Goal: Navigation & Orientation: Find specific page/section

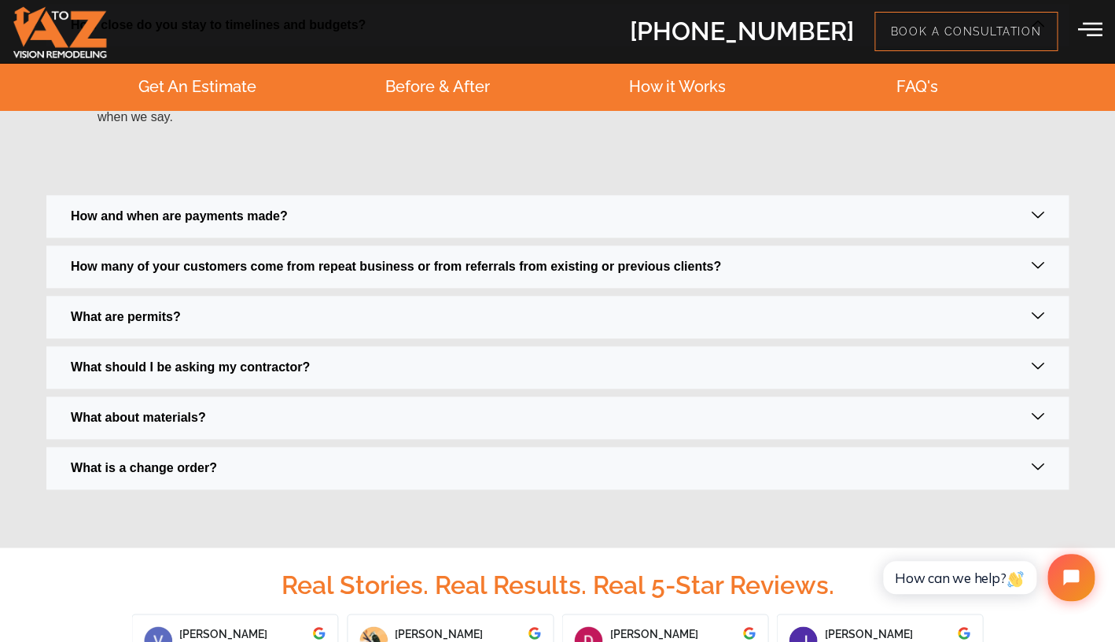
scroll to position [2594, 0]
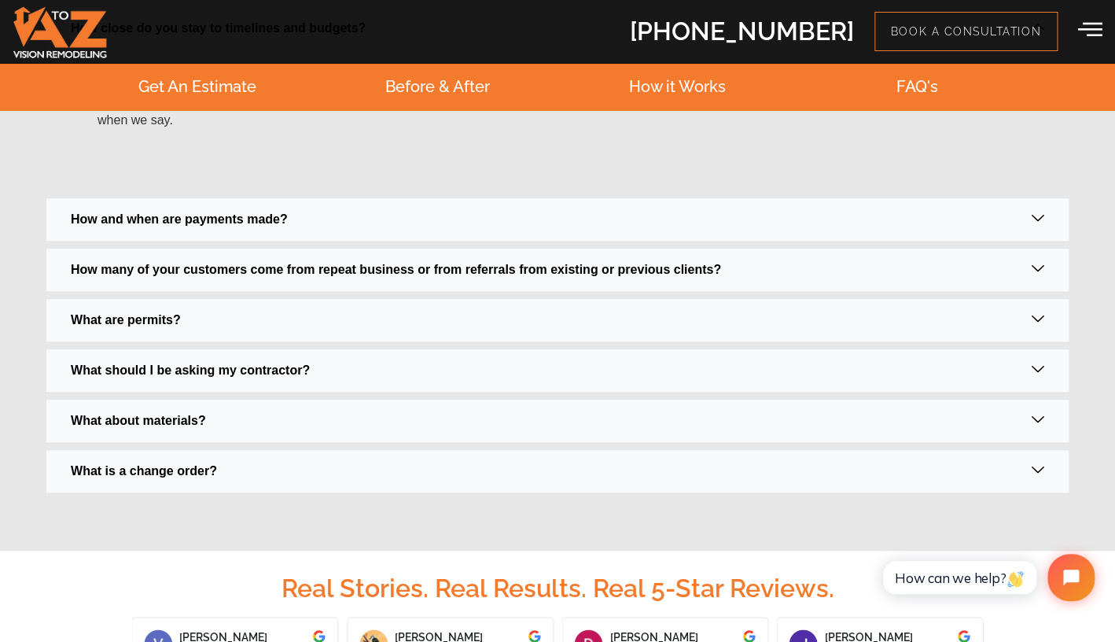
click at [1044, 271] on icon at bounding box center [1038, 268] width 13 height 13
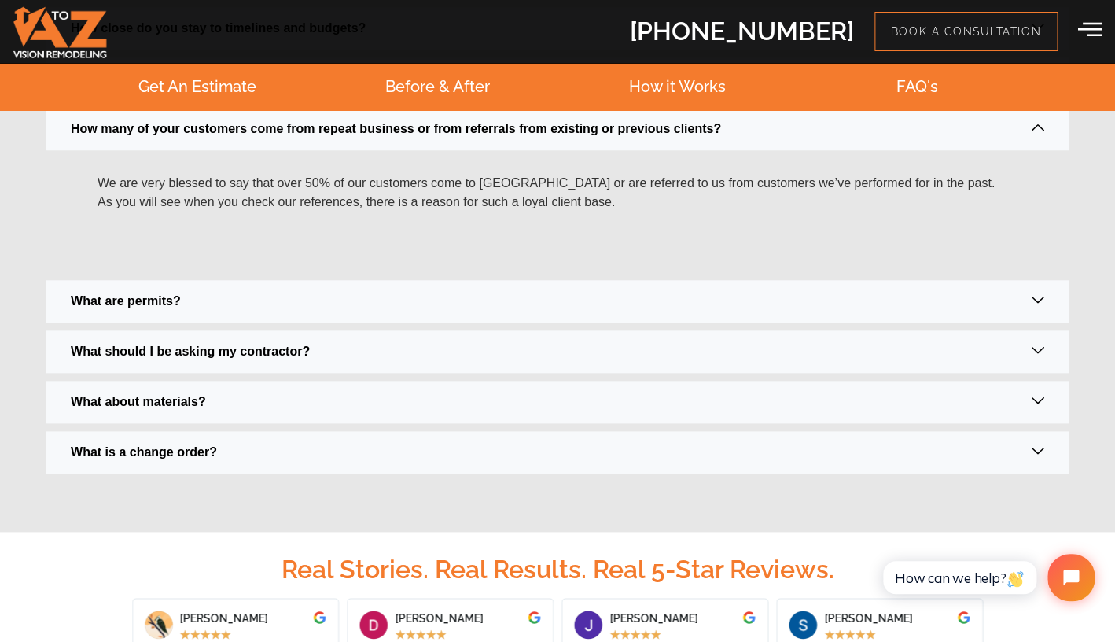
scroll to position [2583, 0]
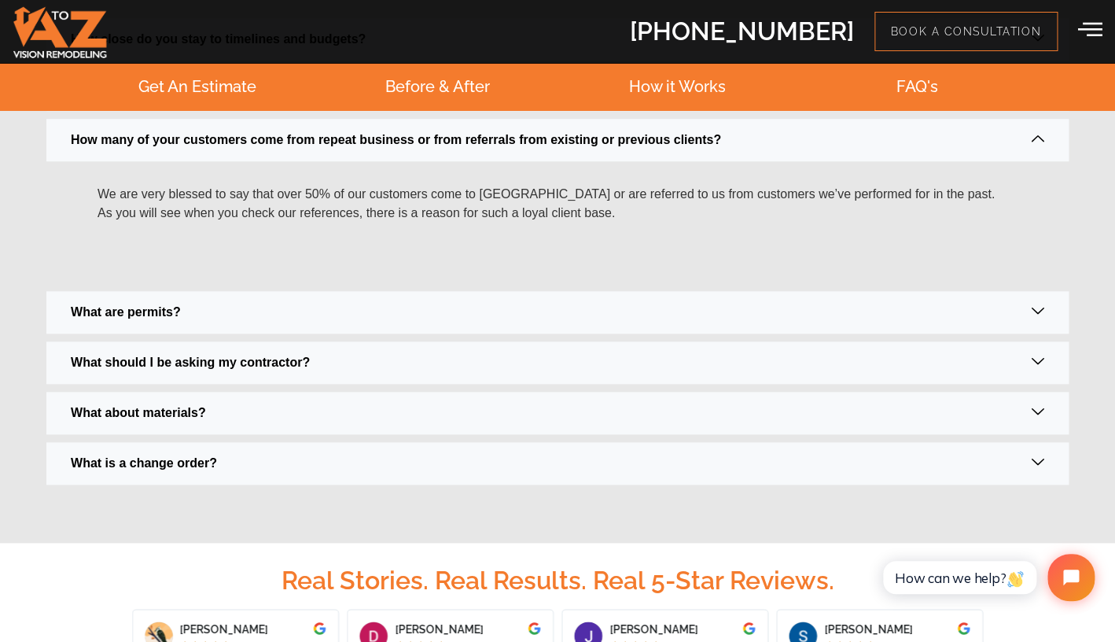
click at [1039, 363] on icon at bounding box center [1038, 361] width 13 height 13
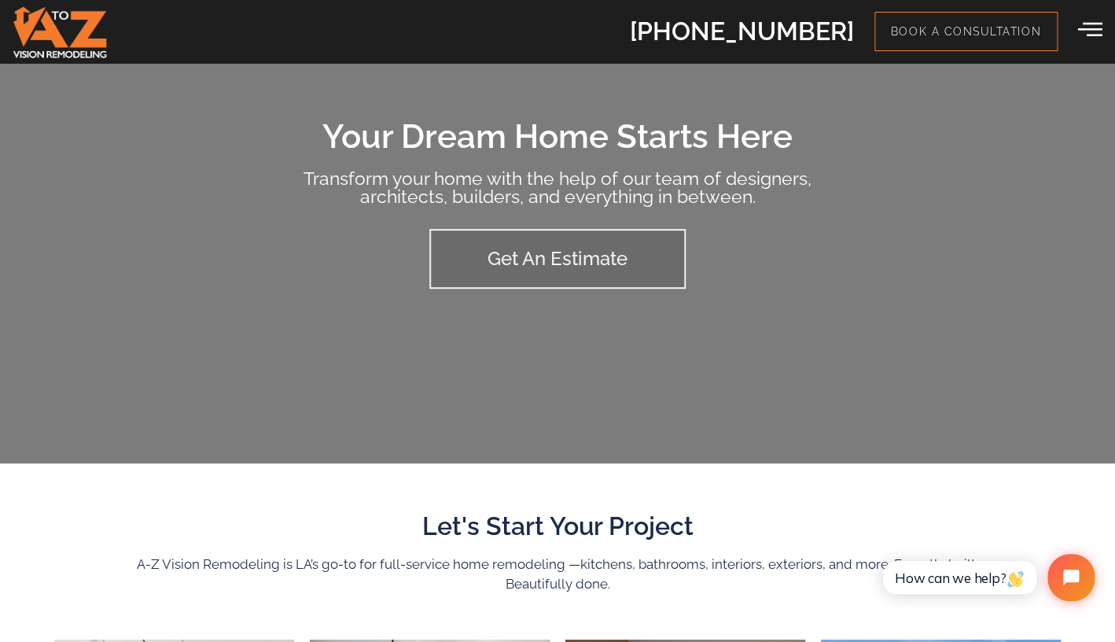
scroll to position [0, 0]
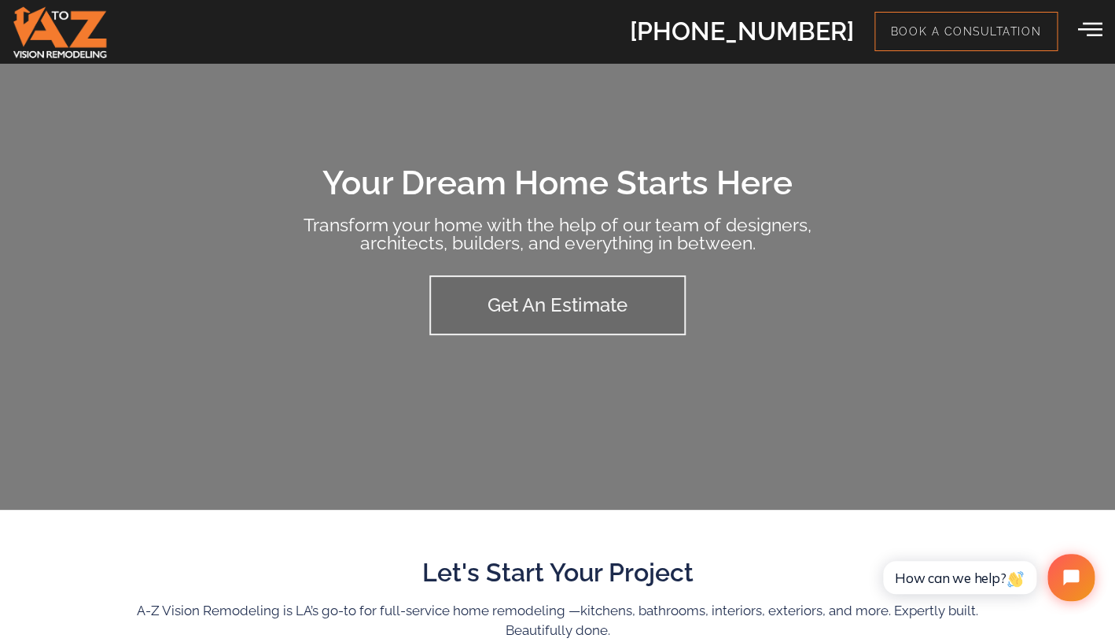
click at [1089, 33] on icon at bounding box center [1090, 29] width 24 height 24
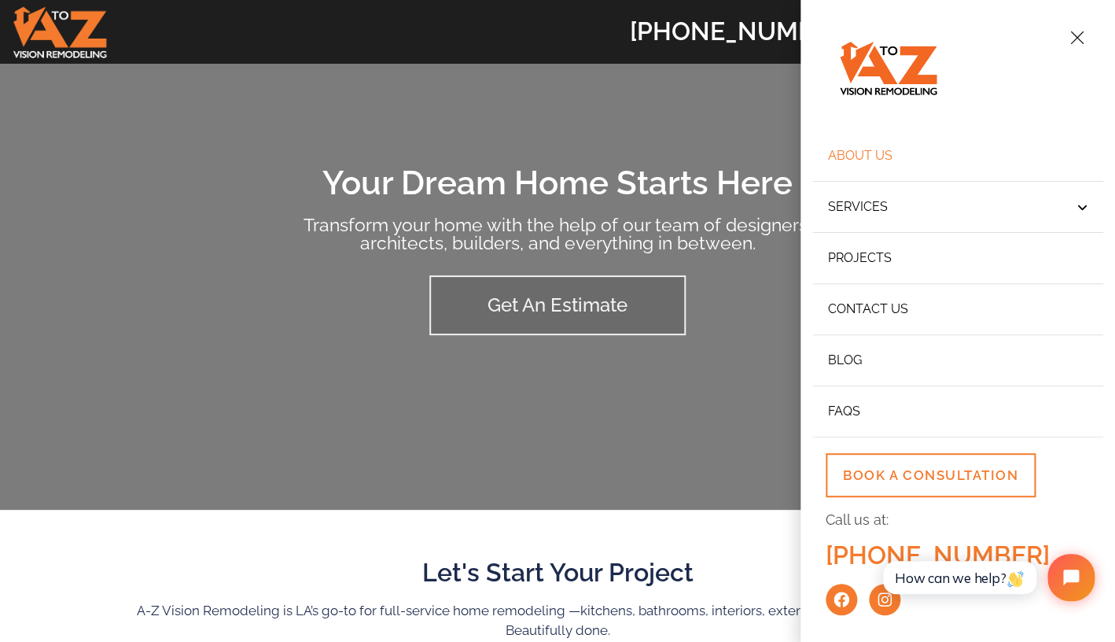
click at [886, 149] on link "About Us" at bounding box center [958, 156] width 291 height 51
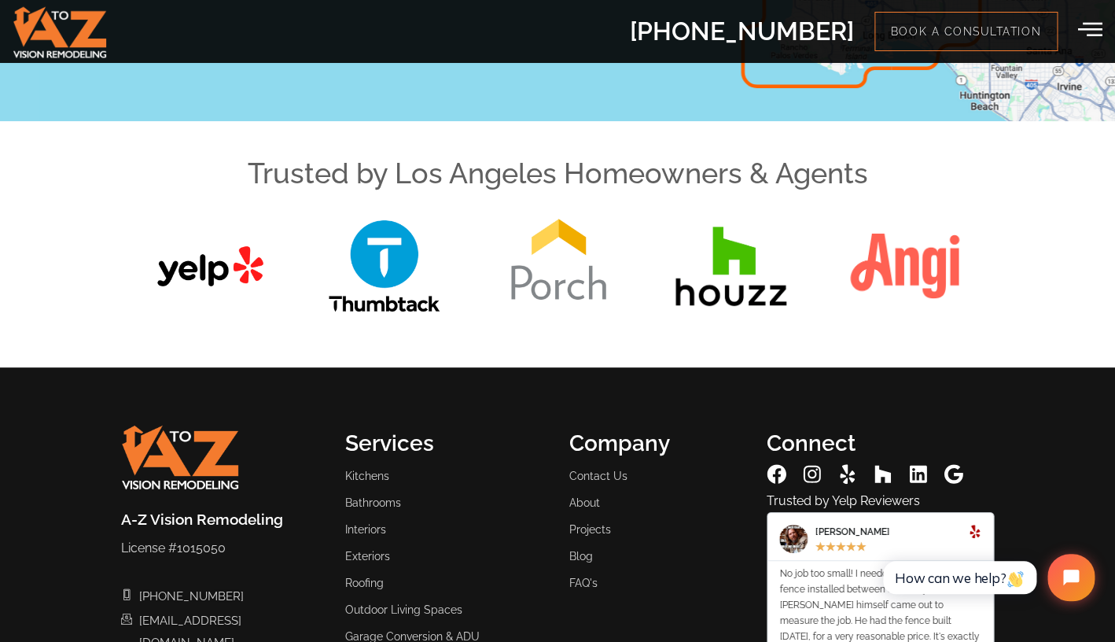
scroll to position [2336, 0]
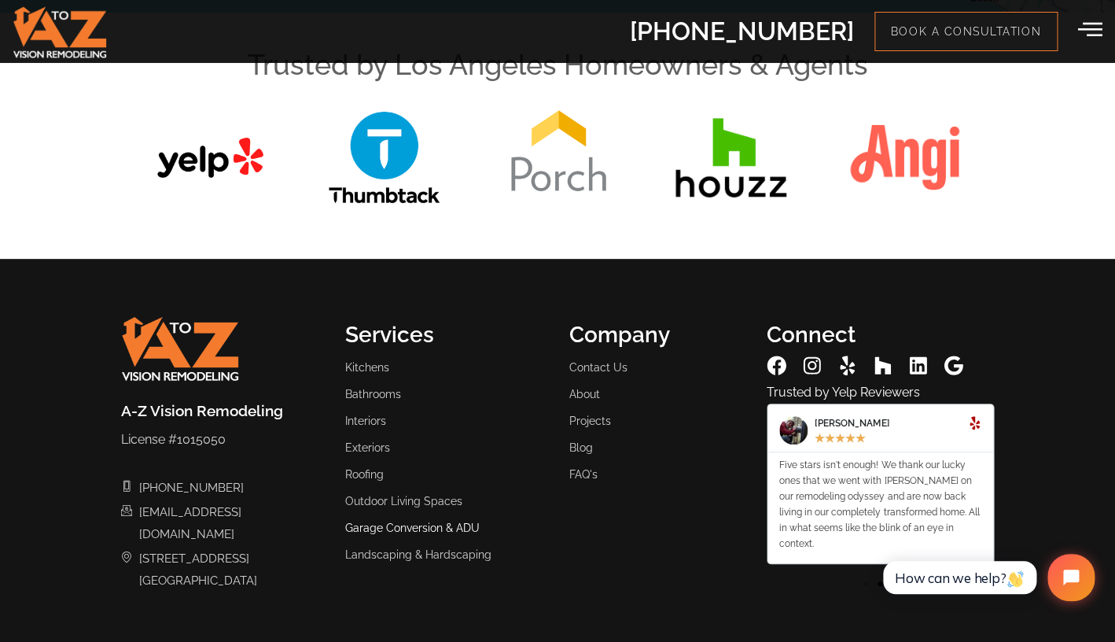
click at [433, 519] on span "Garage Conversion & ADU" at bounding box center [412, 528] width 135 height 24
